Goal: Browse casually: Explore the website without a specific task or goal

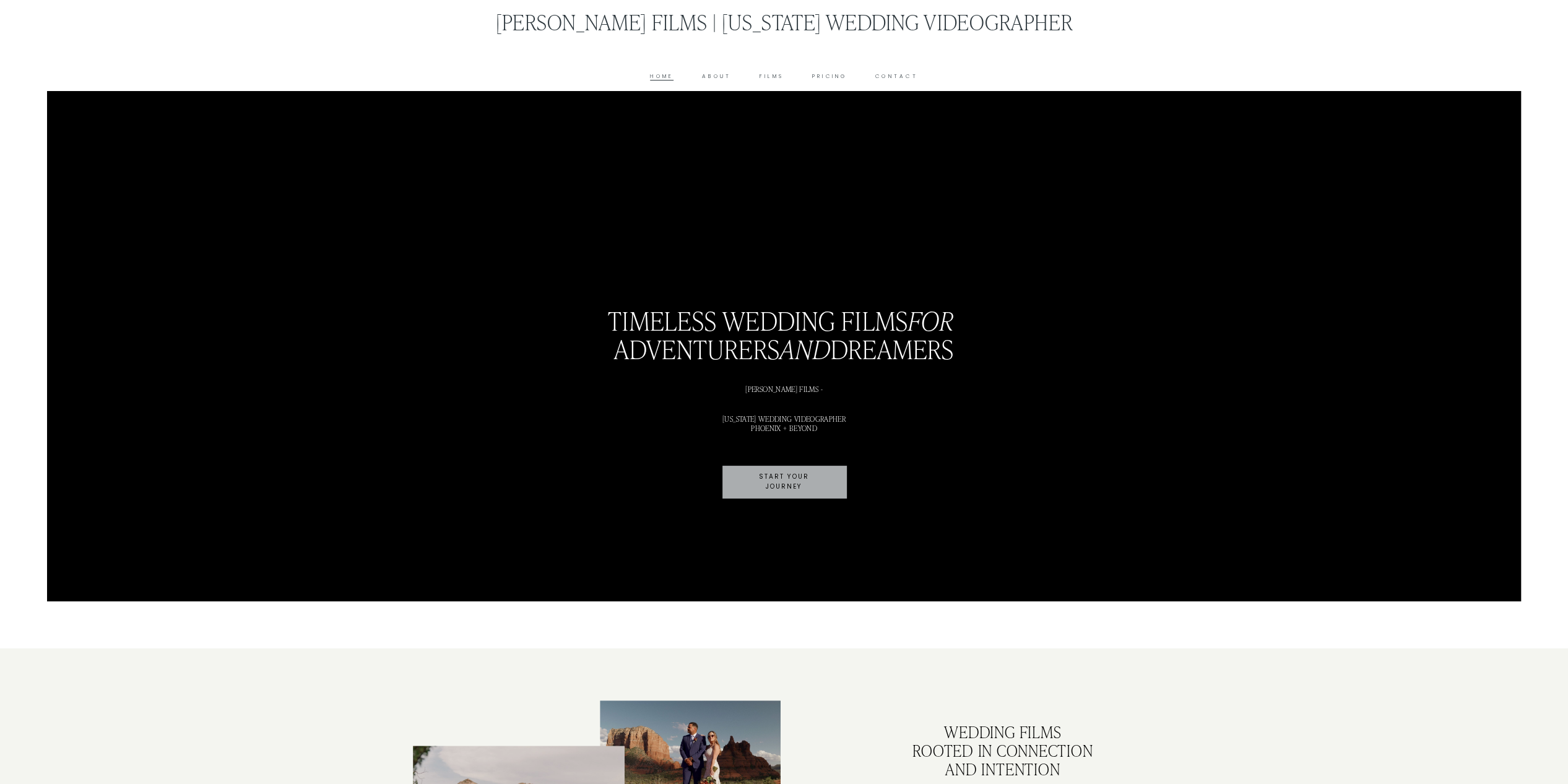
click at [774, 74] on link "Films" at bounding box center [771, 76] width 24 height 10
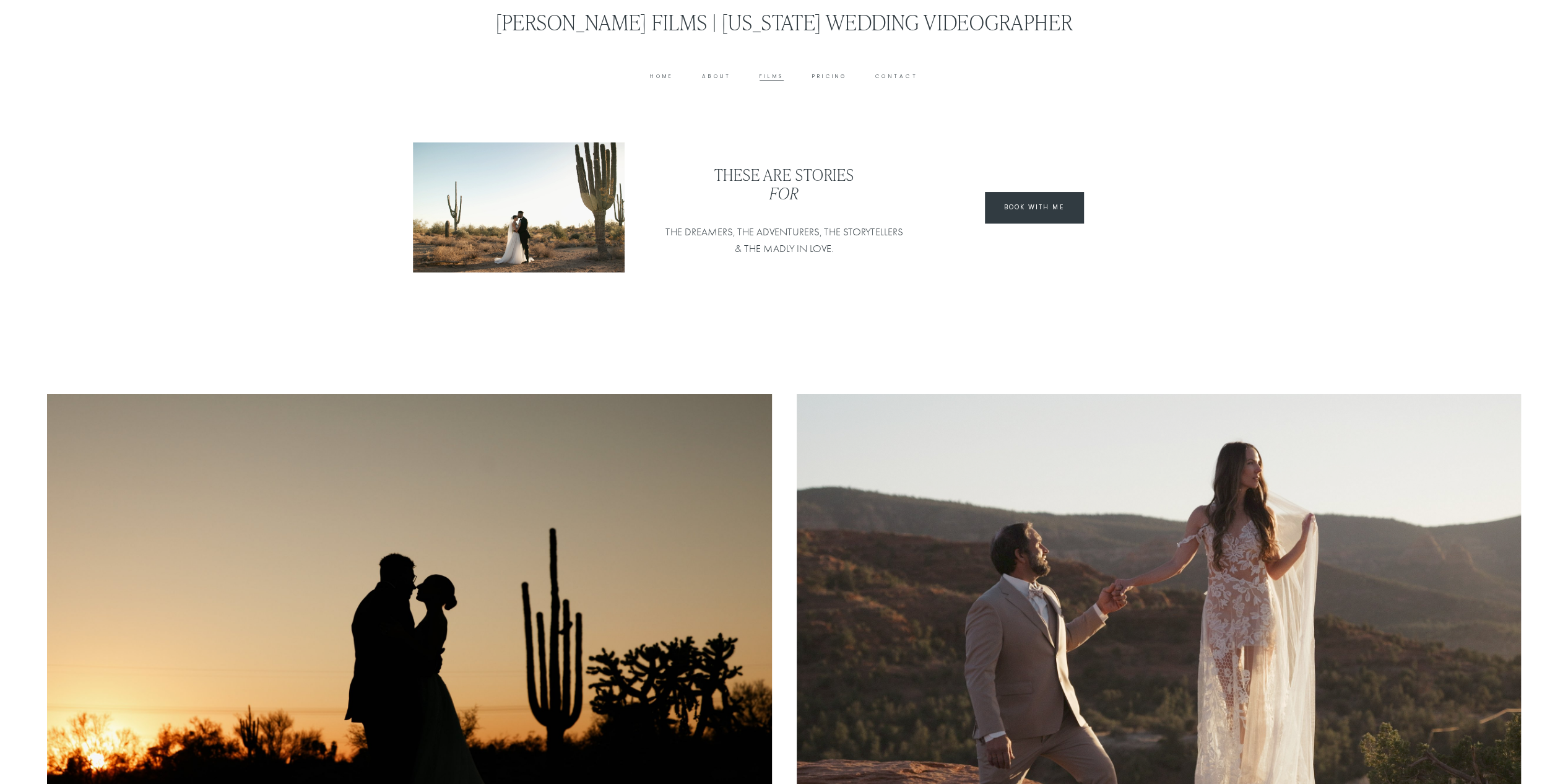
type input "*****"
click at [823, 79] on link "Pricing" at bounding box center [829, 76] width 35 height 10
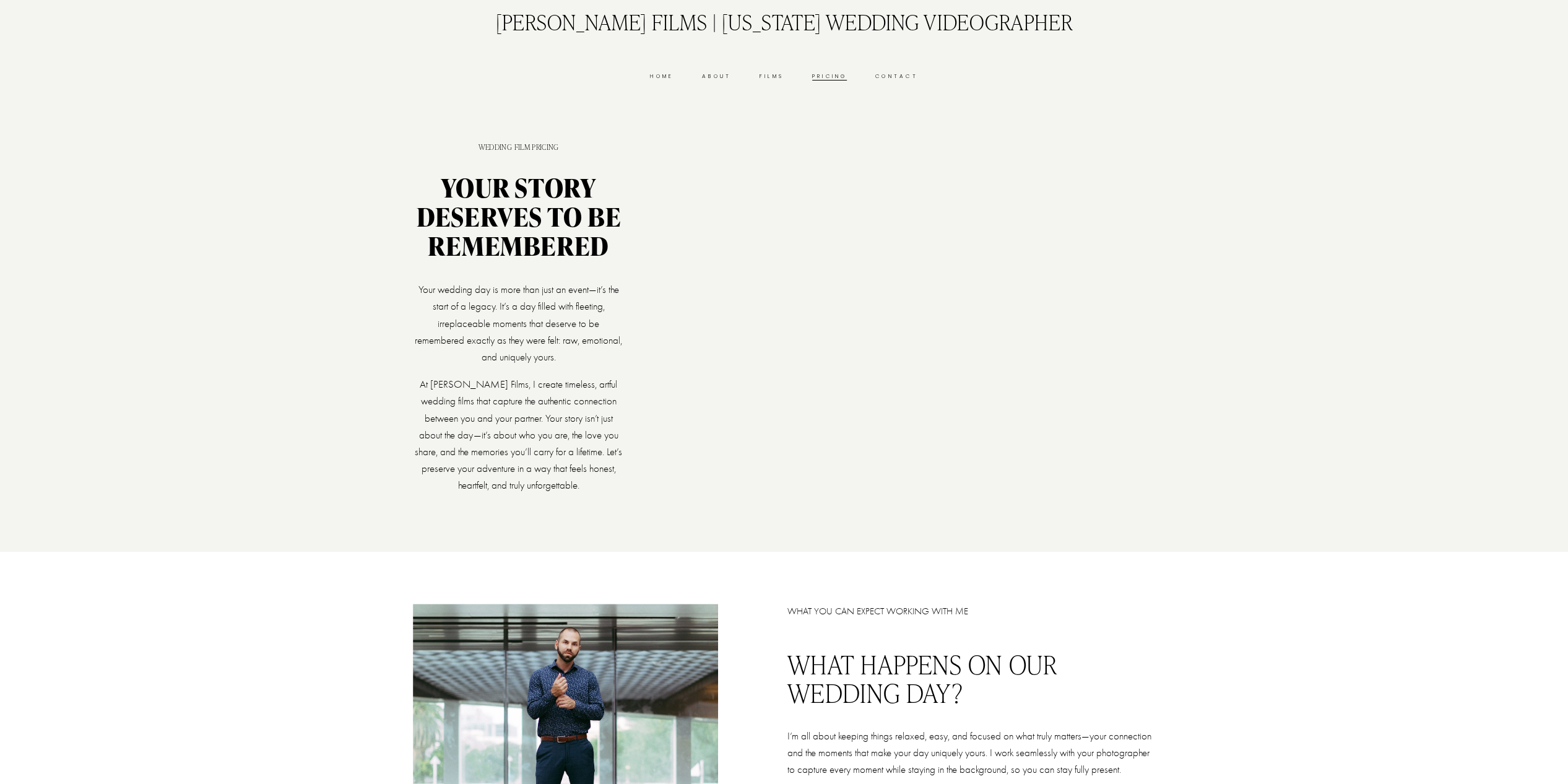
click at [899, 76] on link "Contact" at bounding box center [896, 76] width 42 height 10
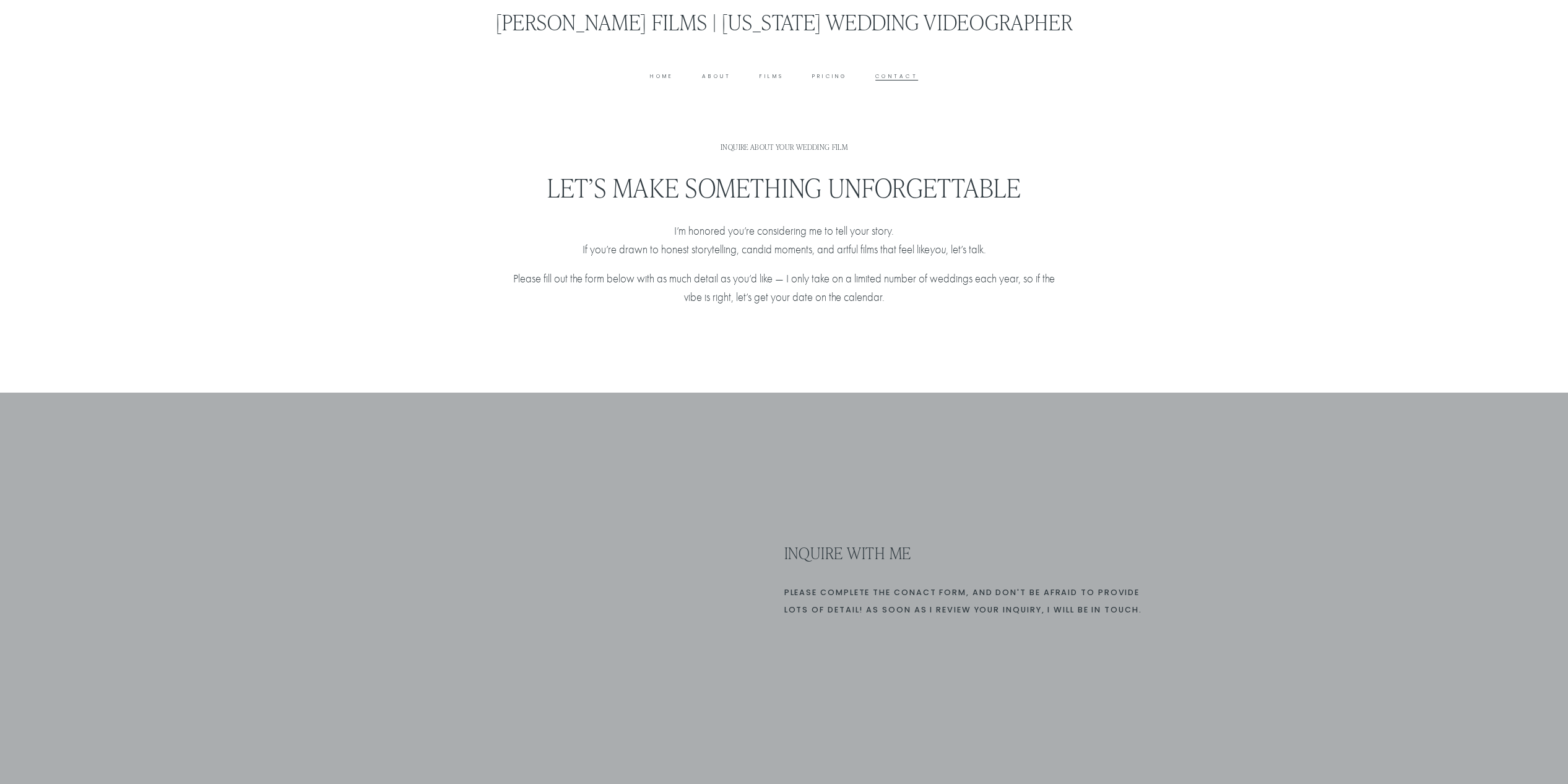
click at [717, 75] on link "About" at bounding box center [717, 76] width 29 height 10
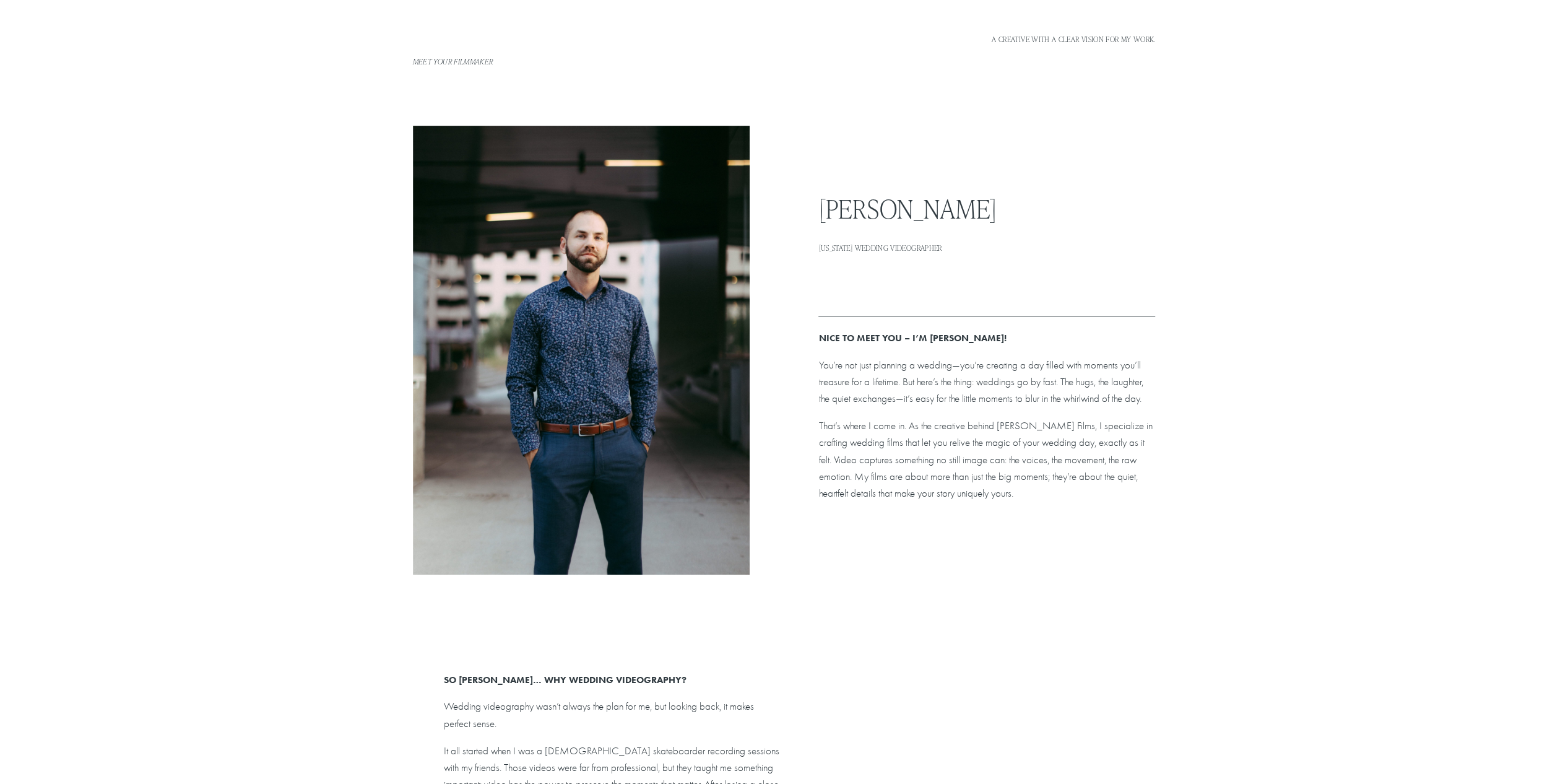
scroll to position [62, 0]
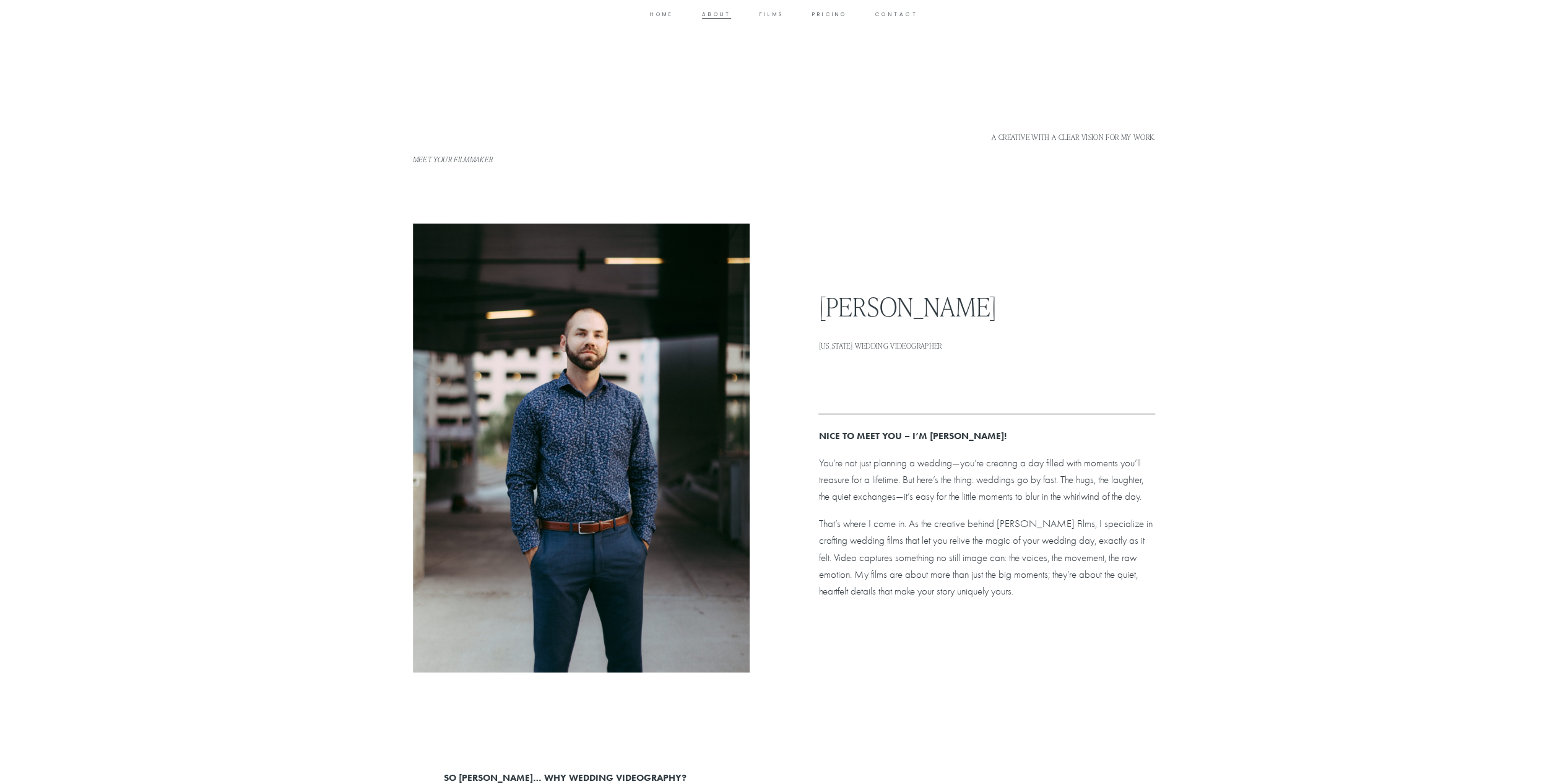
click at [768, 14] on link "Films" at bounding box center [771, 14] width 24 height 10
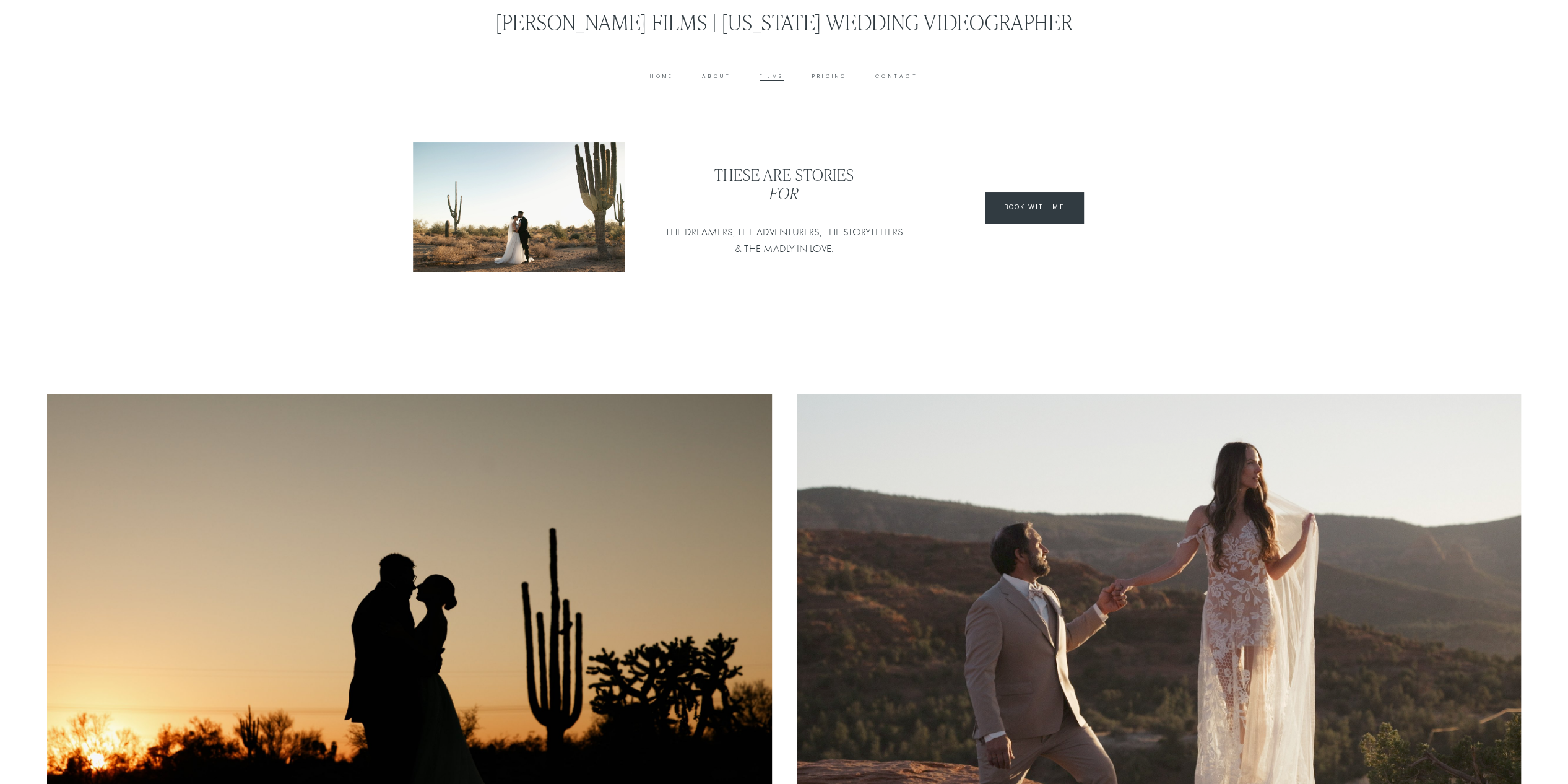
type input "*****"
click at [722, 73] on link "About" at bounding box center [717, 76] width 29 height 10
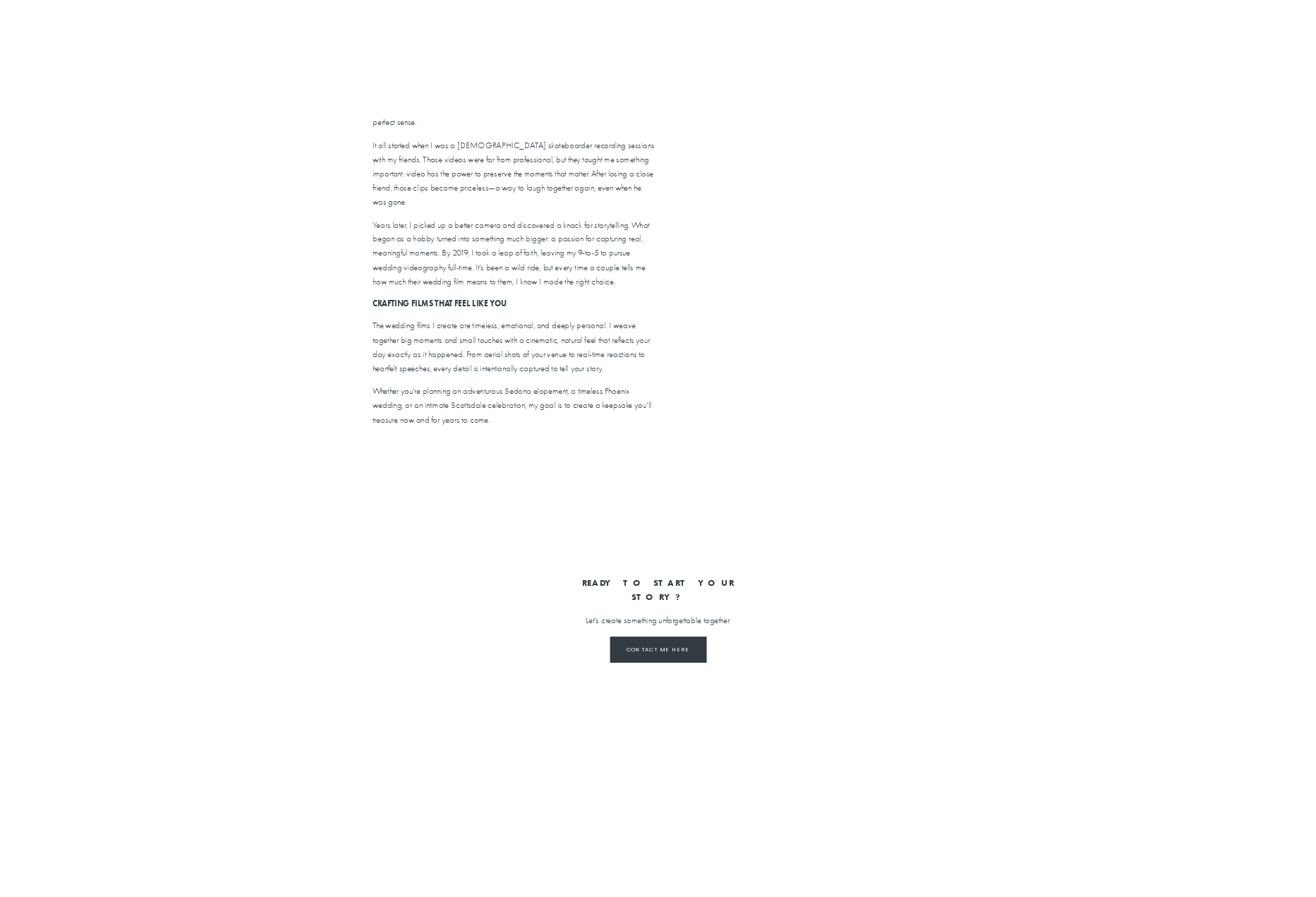
scroll to position [988, 0]
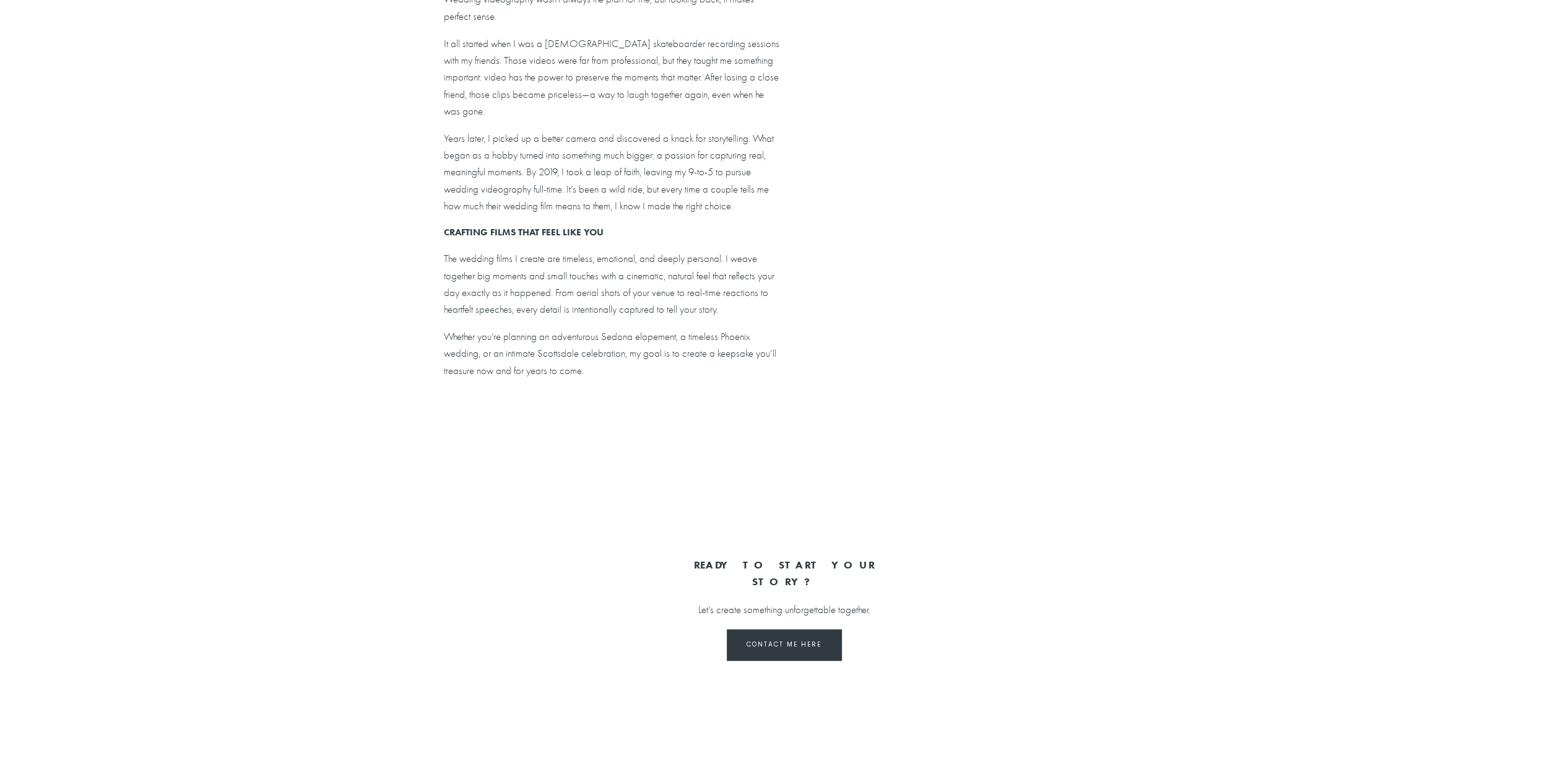
click at [1076, 265] on div at bounding box center [1083, 284] width 968 height 545
click at [1129, 268] on div at bounding box center [1083, 284] width 968 height 545
click at [1128, 269] on div at bounding box center [1083, 284] width 968 height 545
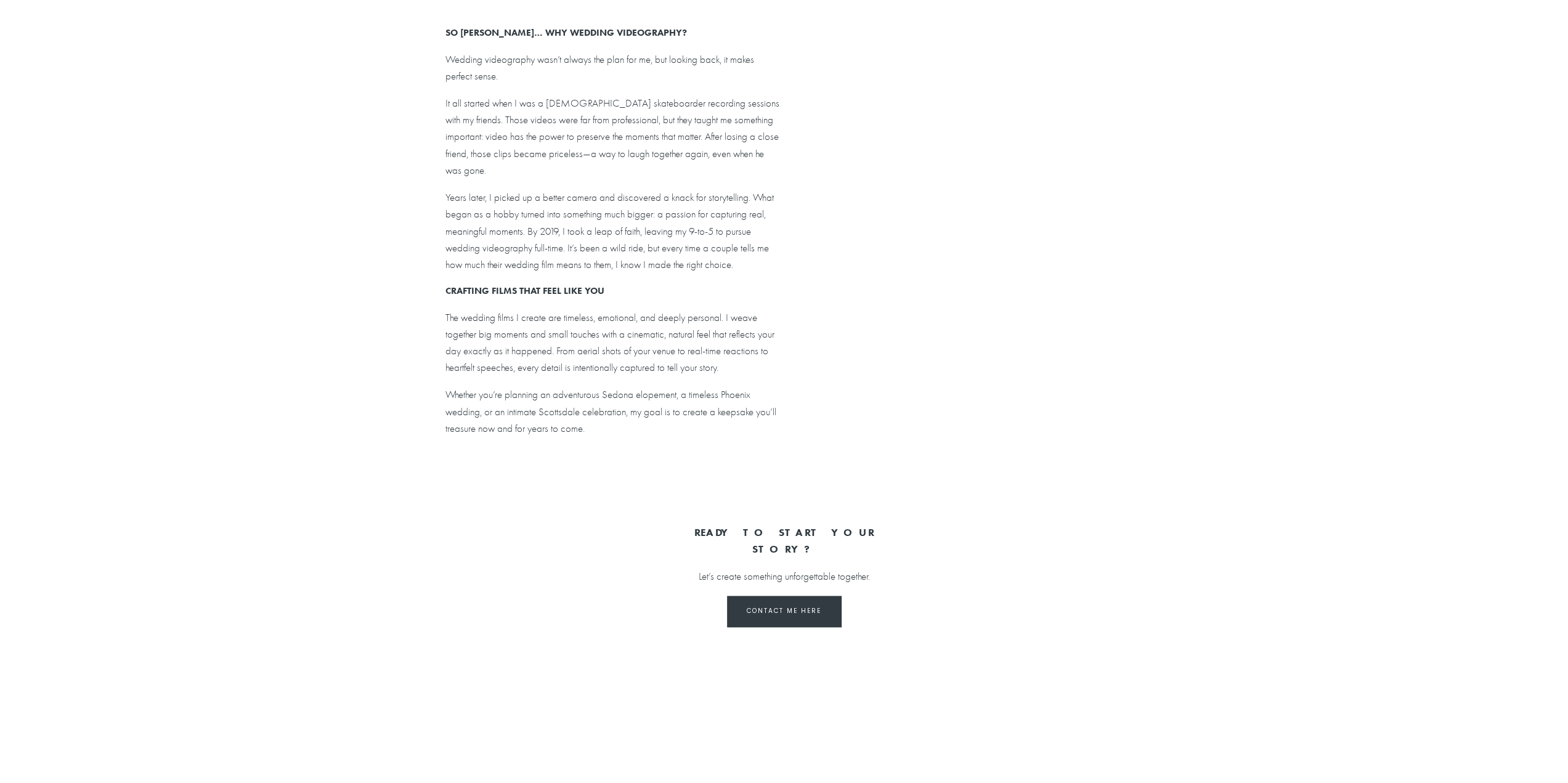
scroll to position [739, 0]
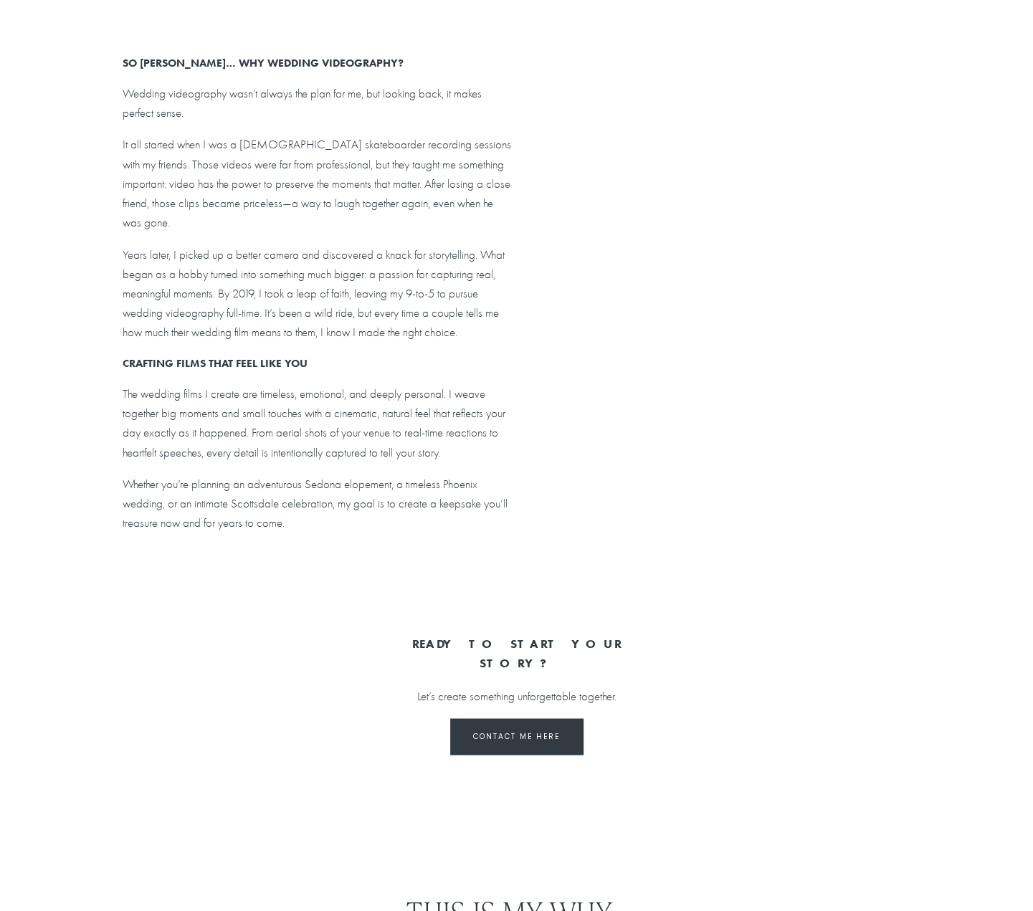
click at [917, 58] on div "Meet your filmmaker A CREATIVE WITH A CLEAR VISION FOR MY WORK. Jimmy Nelson Ar…" at bounding box center [516, 37] width 1033 height 1443
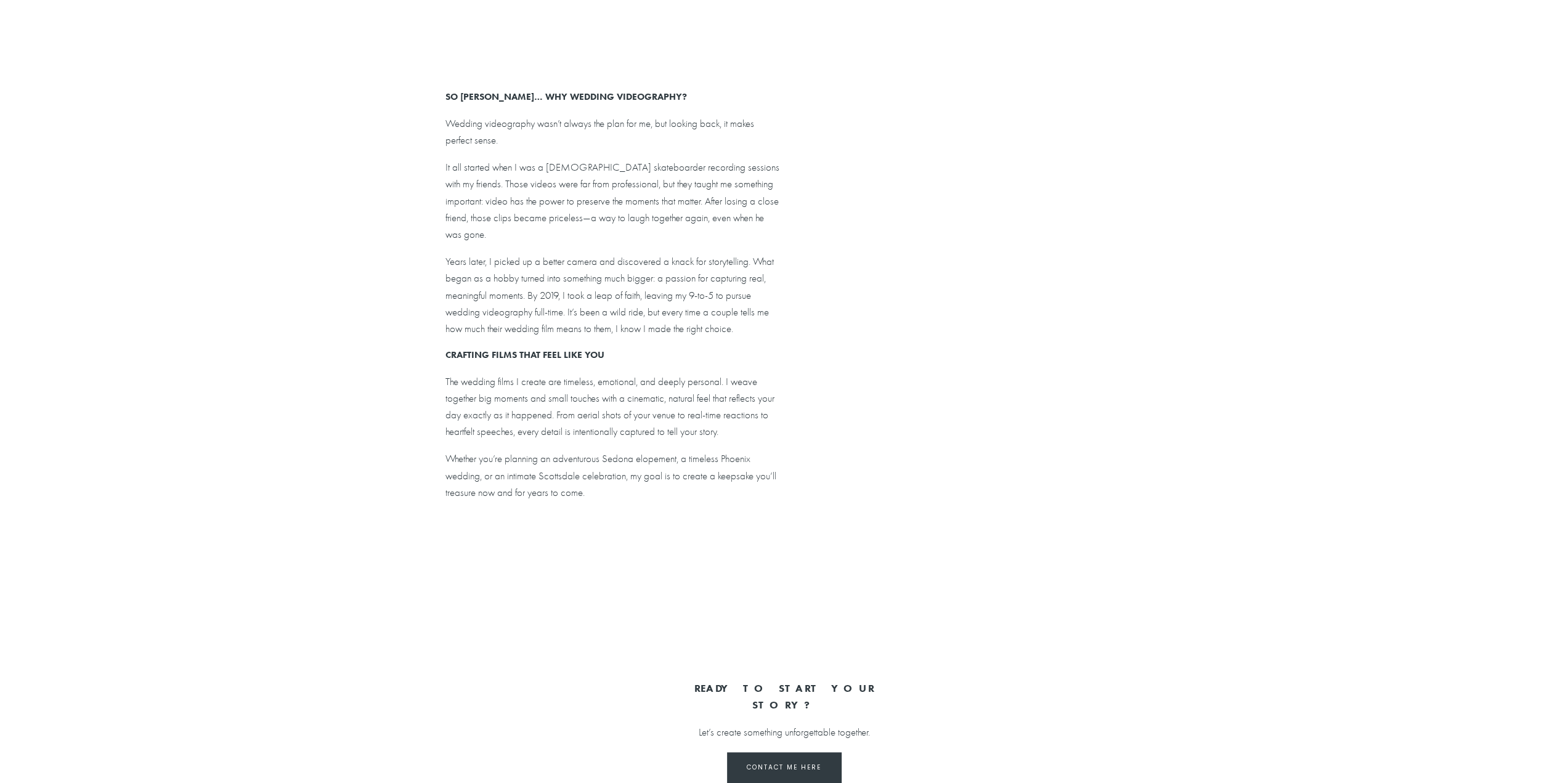
click at [1090, 460] on div at bounding box center [1084, 407] width 967 height 544
click at [1084, 433] on div at bounding box center [1084, 407] width 967 height 544
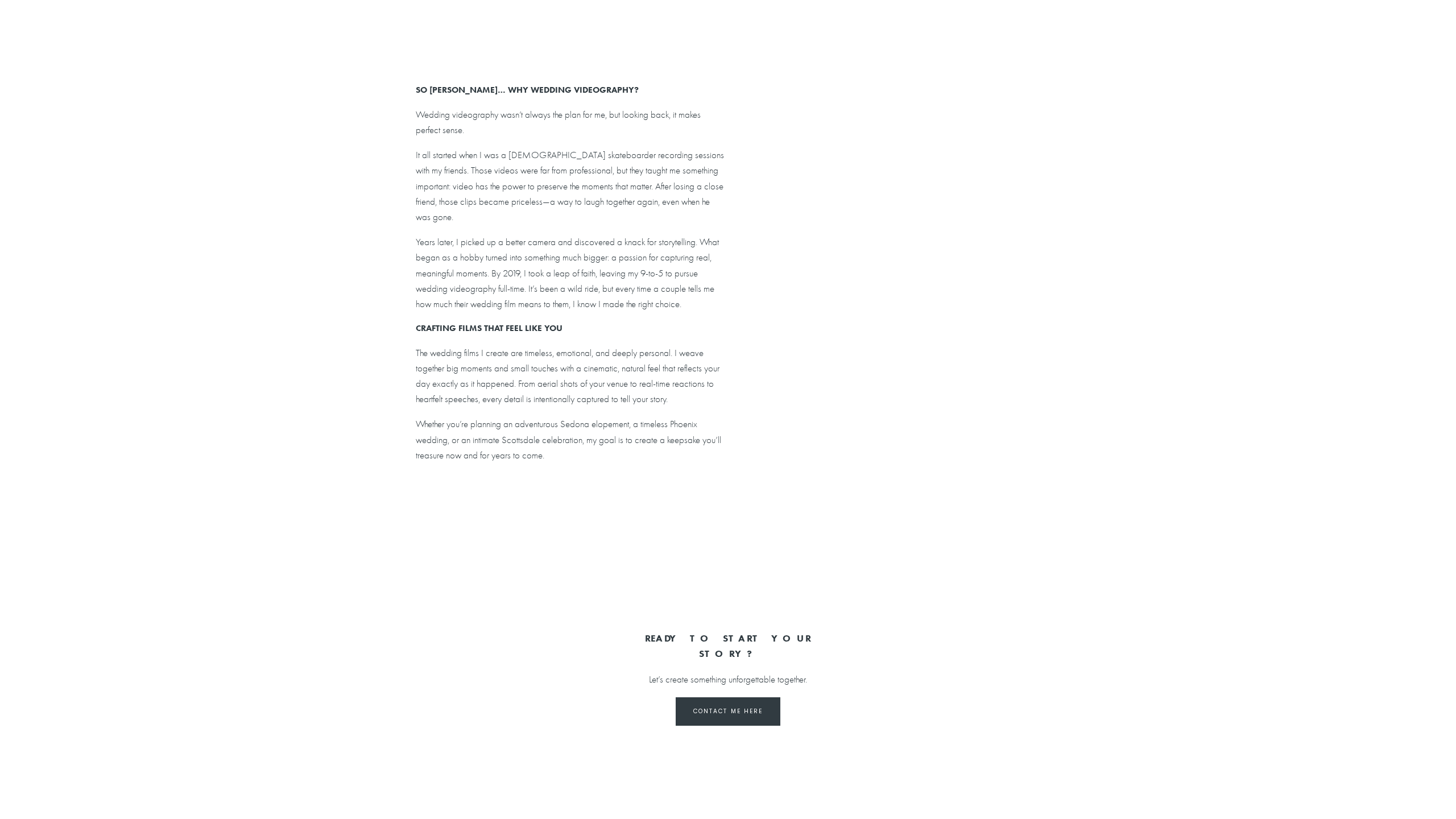
click at [801, 467] on div at bounding box center [728, 410] width 1456 height 819
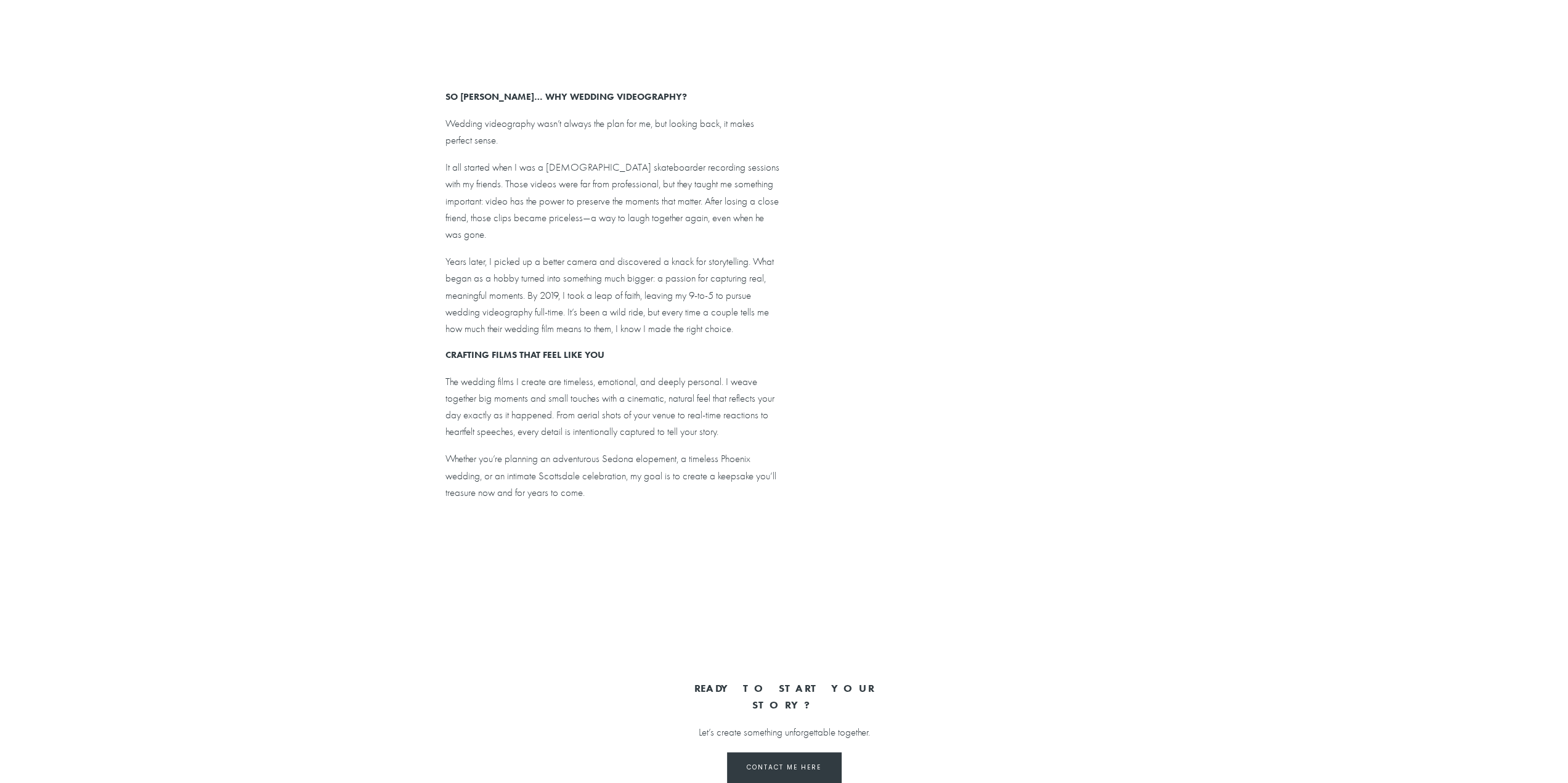
click at [1047, 319] on div at bounding box center [1084, 407] width 967 height 544
click at [1049, 310] on div at bounding box center [1084, 407] width 967 height 544
click at [1221, 525] on div at bounding box center [1084, 407] width 967 height 544
click at [1180, 623] on div at bounding box center [1084, 407] width 967 height 544
click at [1186, 661] on div at bounding box center [1084, 407] width 967 height 544
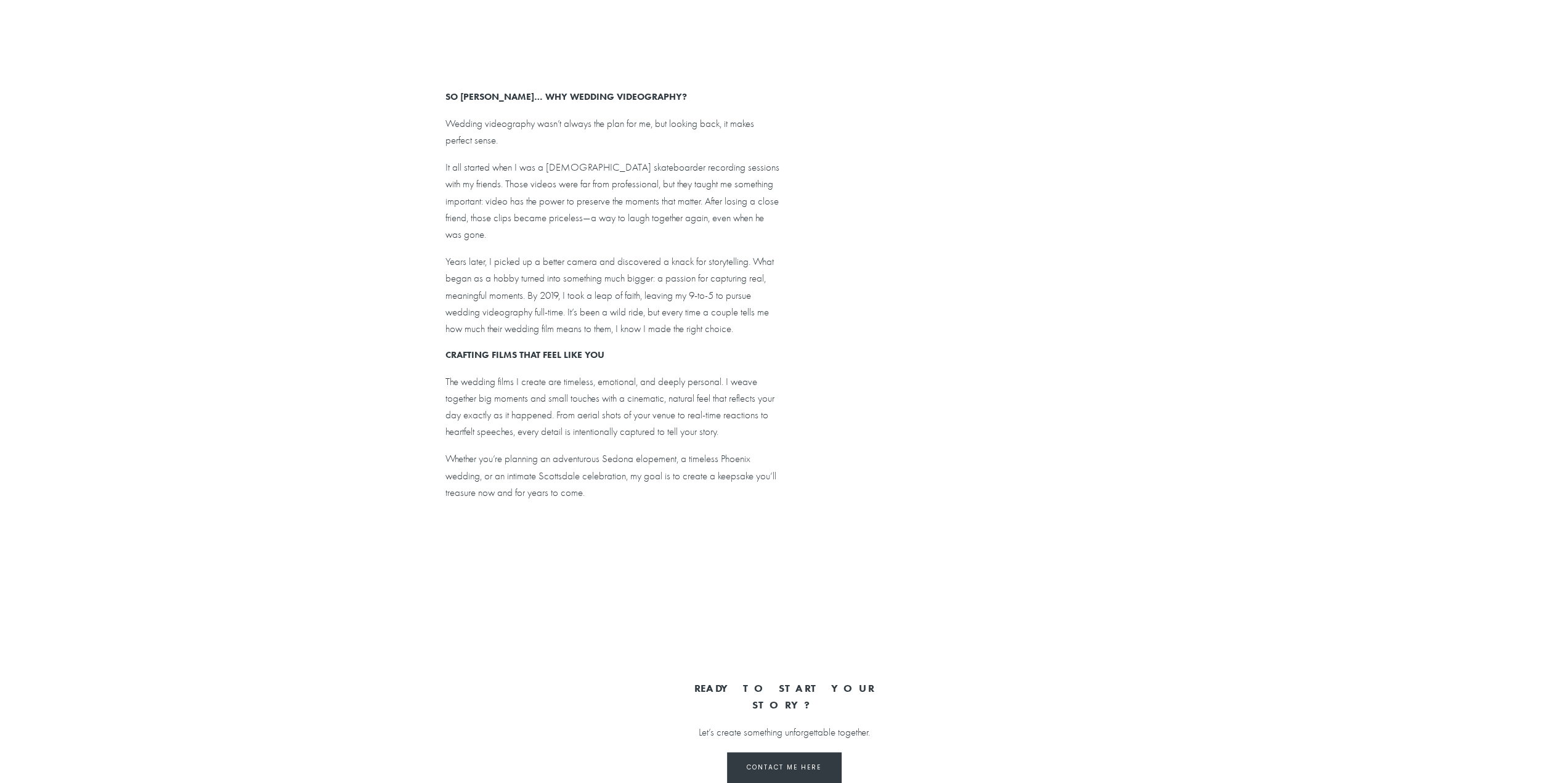
click at [1186, 661] on div at bounding box center [1084, 407] width 967 height 544
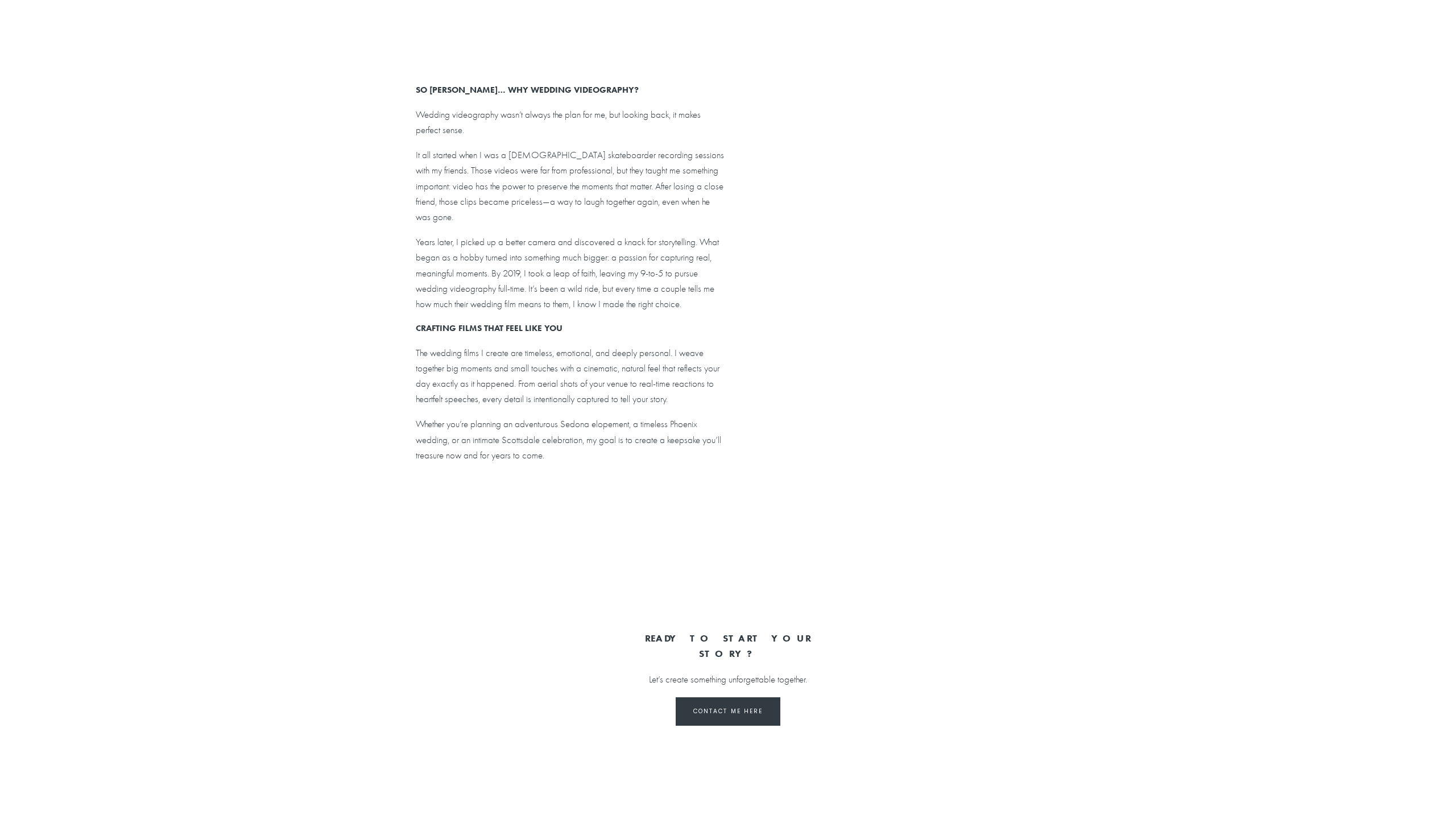
click at [722, 440] on div at bounding box center [728, 410] width 1456 height 819
click at [736, 467] on div at bounding box center [728, 410] width 1456 height 819
click at [663, 110] on div at bounding box center [728, 410] width 1456 height 819
click at [669, 9] on div at bounding box center [728, 410] width 1456 height 819
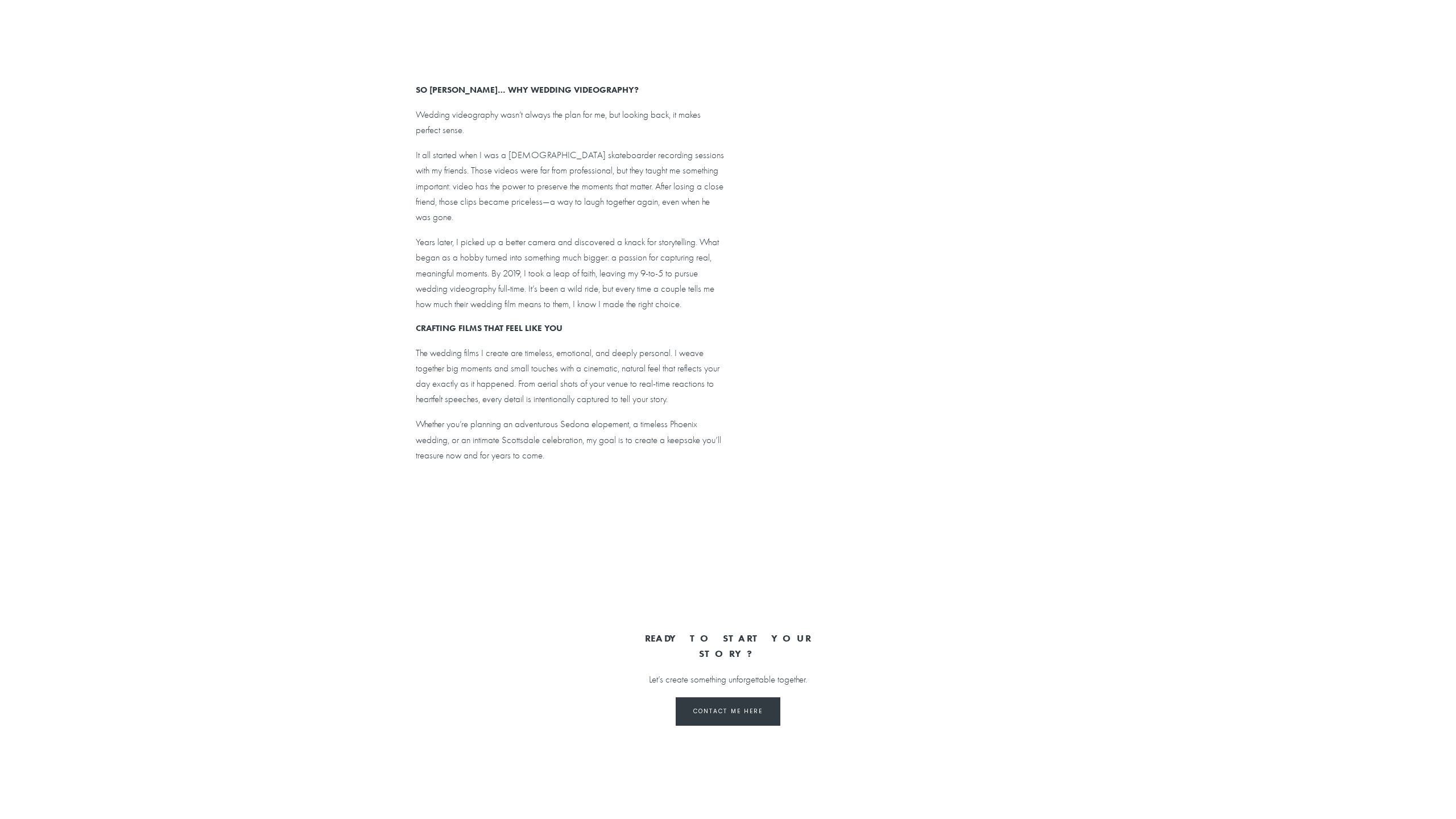
click at [675, 113] on div at bounding box center [728, 410] width 1456 height 819
click at [727, 440] on div at bounding box center [728, 410] width 1456 height 819
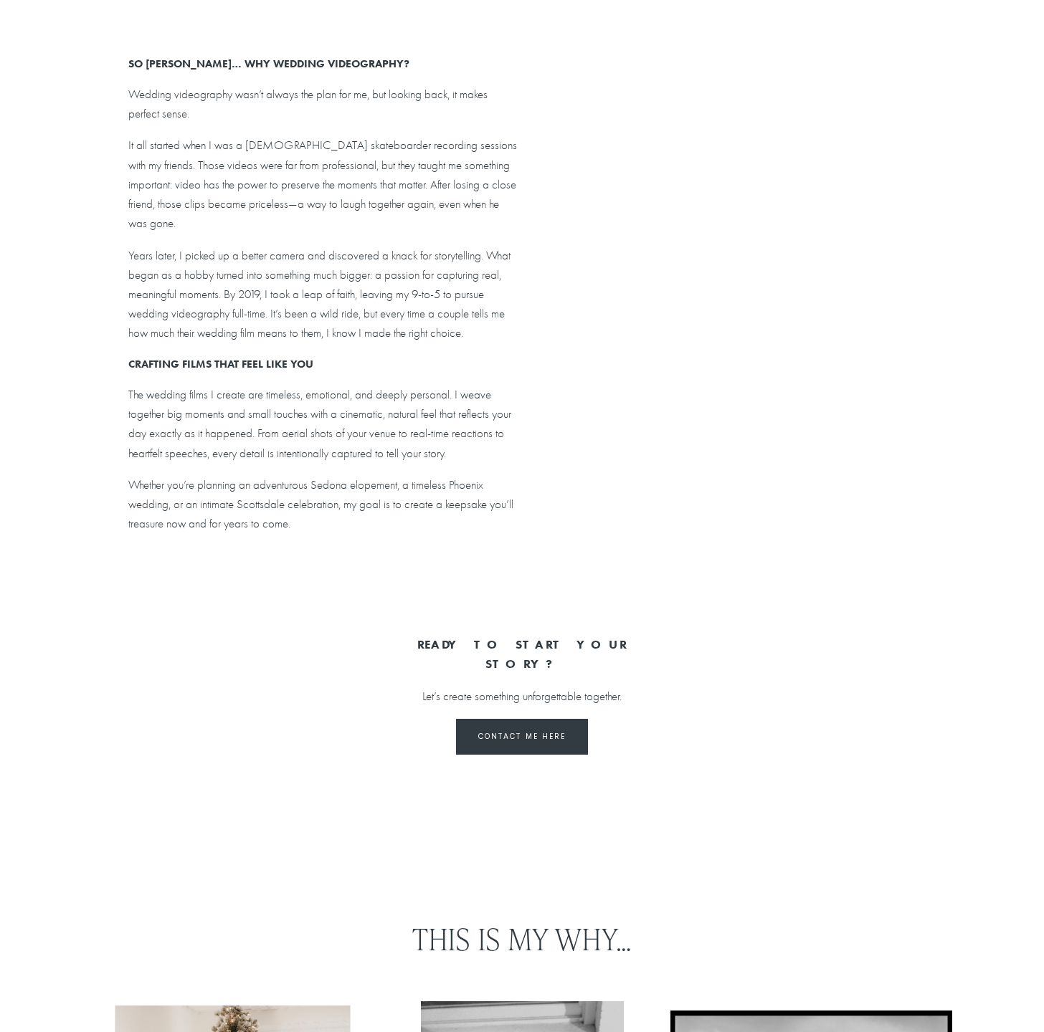
click at [965, 482] on div at bounding box center [522, 516] width 1044 height 1032
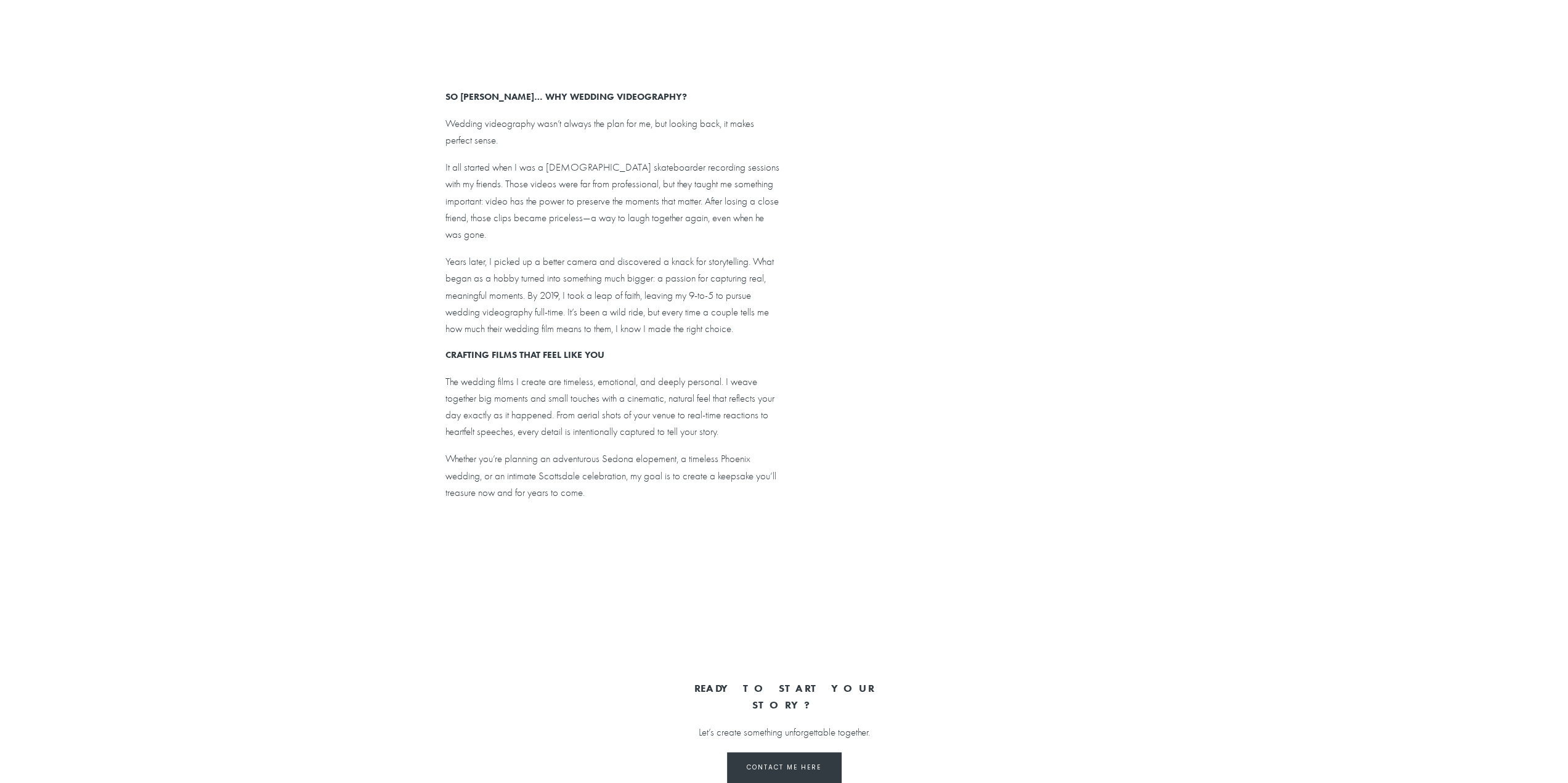
click at [1073, 410] on div at bounding box center [1084, 407] width 967 height 544
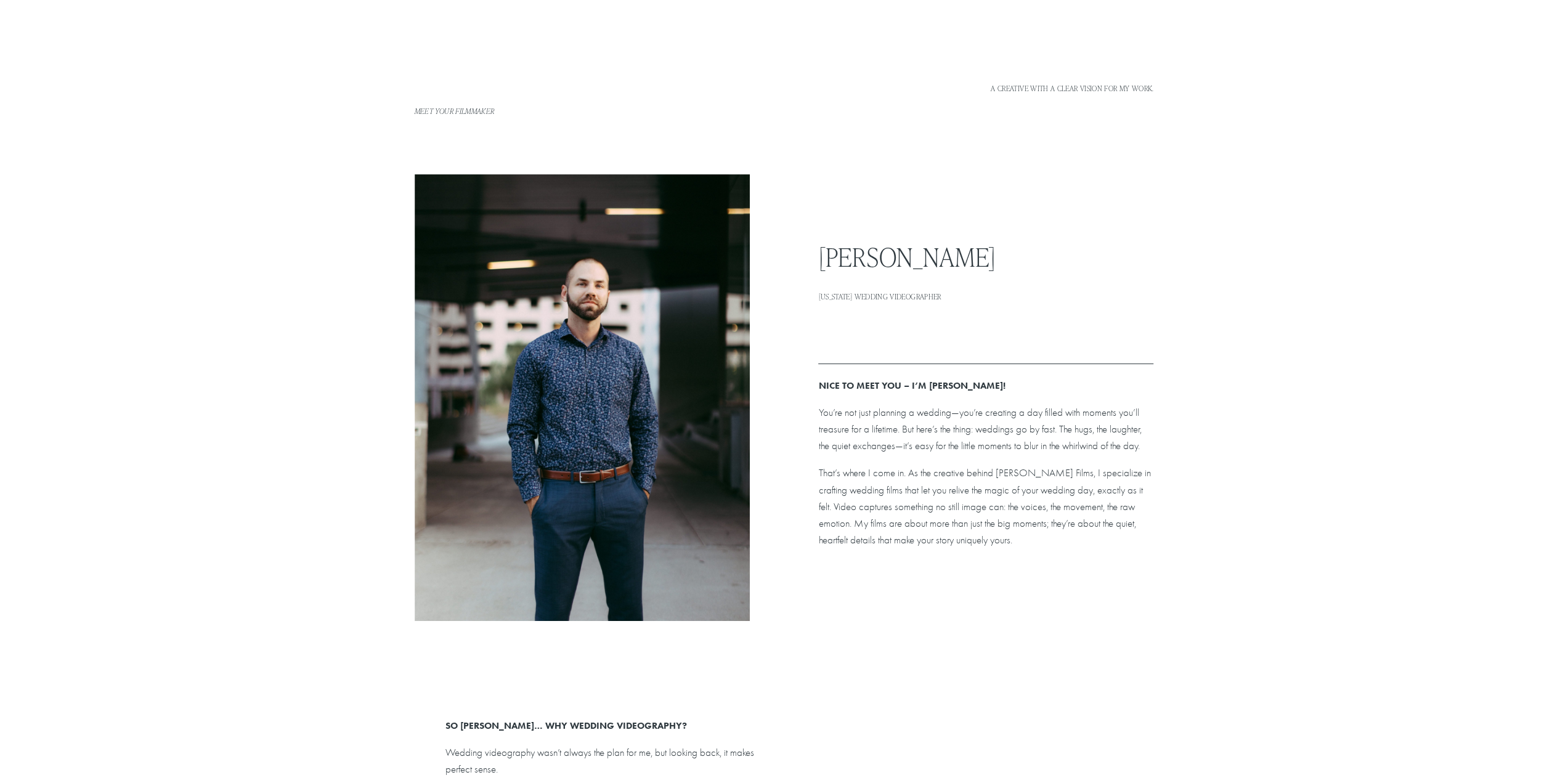
scroll to position [0, 0]
